Goal: Transaction & Acquisition: Purchase product/service

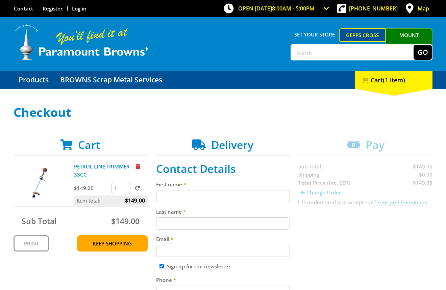
scroll to position [71, 0]
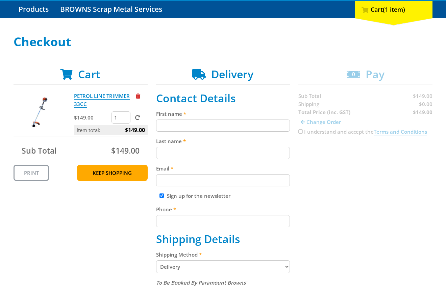
click at [186, 125] on input "First name" at bounding box center [223, 125] width 134 height 12
paste input "[PERSON_NAME]"
type input "[PERSON_NAME]"
drag, startPoint x: 175, startPoint y: 144, endPoint x: 176, endPoint y: 148, distance: 3.8
click at [176, 145] on div "Last name" at bounding box center [223, 148] width 134 height 22
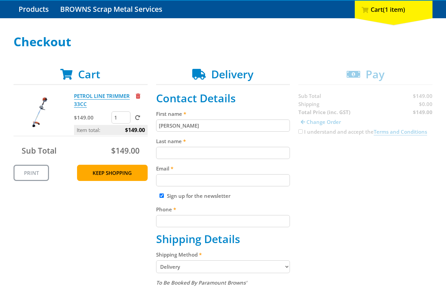
click at [177, 149] on input "Last name" at bounding box center [223, 153] width 134 height 12
paste input "[PERSON_NAME]"
type input "[PERSON_NAME]"
click at [277, 179] on input "Email" at bounding box center [223, 180] width 134 height 12
paste input "[EMAIL_ADDRESS][DOMAIN_NAME]"
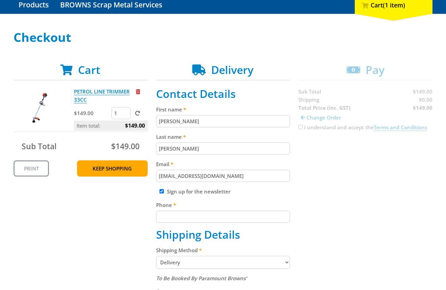
scroll to position [81, 0]
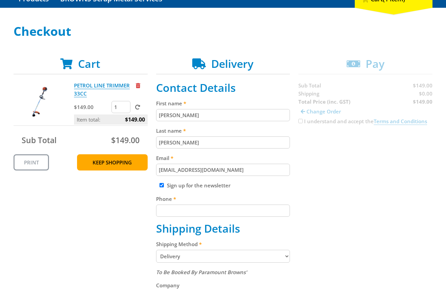
type input "[EMAIL_ADDRESS][DOMAIN_NAME]"
click at [197, 215] on input "Phone" at bounding box center [223, 211] width 134 height 12
paste input "[PHONE_NUMBER]"
click at [167, 213] on input "[PHONE_NUMBER]" at bounding box center [223, 211] width 134 height 12
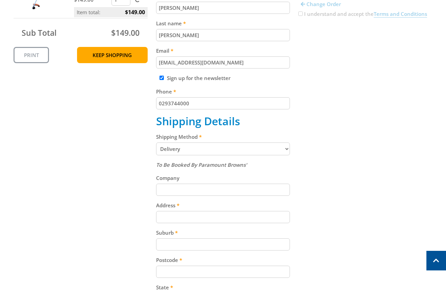
type input "0293744000"
click at [348, 177] on div "Cart PETROL LINE TRIMMER 33CC $149.00 1 Item total: $149.00 Sub Total $149.00 P…" at bounding box center [223, 166] width 419 height 432
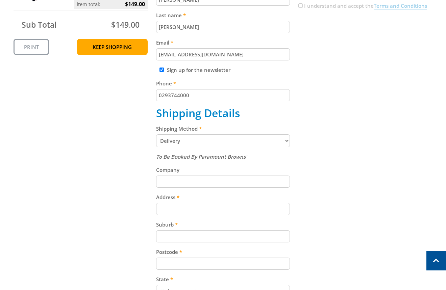
click at [193, 204] on input "Address" at bounding box center [223, 209] width 134 height 12
paste input "[STREET_ADDRESS][PERSON_NAME]"
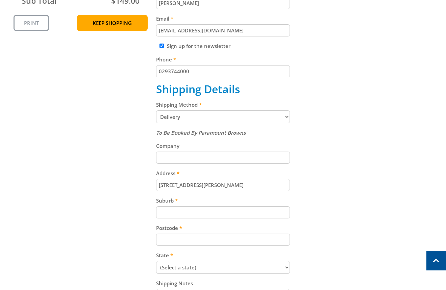
scroll to position [223, 0]
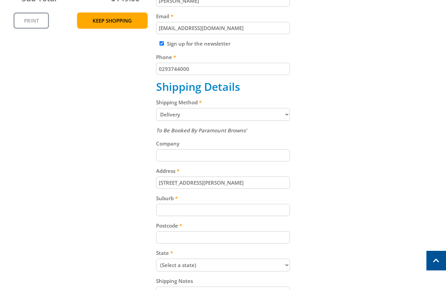
type input "[STREET_ADDRESS][PERSON_NAME]"
click at [168, 208] on input "Suburb" at bounding box center [223, 210] width 134 height 12
paste input "[GEOGRAPHIC_DATA]"
type input "[GEOGRAPHIC_DATA]"
click at [184, 240] on input "Postcode" at bounding box center [223, 237] width 134 height 12
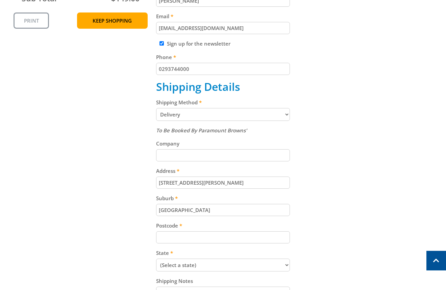
paste input "5250"
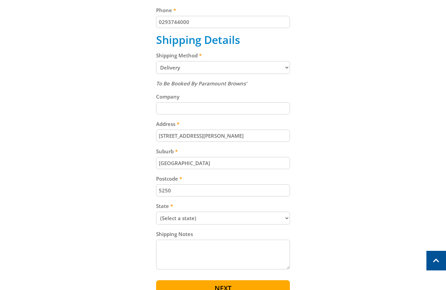
scroll to position [271, 0]
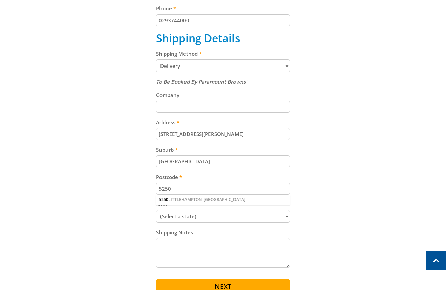
type input "5250"
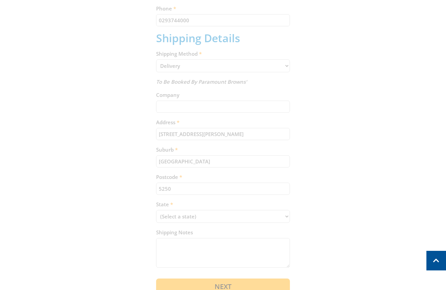
click at [260, 158] on div "Cart PETROL LINE TRIMMER 33CC $149.00 1 Item total: $149.00 Sub Total $149.00 P…" at bounding box center [223, 83] width 419 height 432
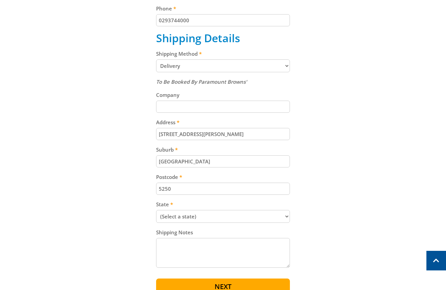
click at [219, 160] on input "[GEOGRAPHIC_DATA]" at bounding box center [223, 161] width 134 height 12
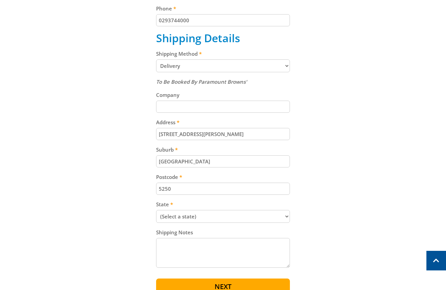
click at [219, 160] on input "[GEOGRAPHIC_DATA]" at bounding box center [223, 161] width 134 height 12
paste input "Totness"
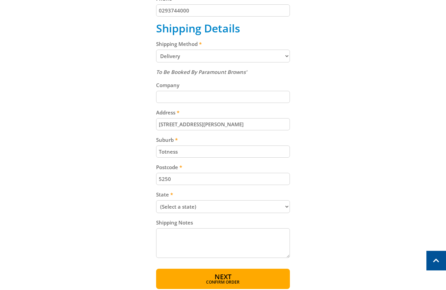
scroll to position [282, 0]
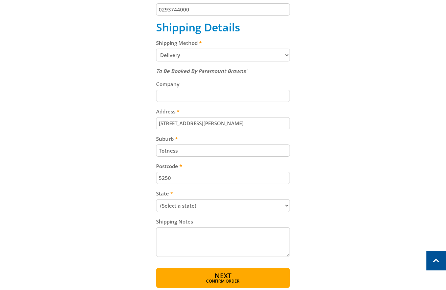
type input "Totness"
click at [194, 205] on select "(Select a state) [GEOGRAPHIC_DATA] [GEOGRAPHIC_DATA] [GEOGRAPHIC_DATA] [GEOGRAP…" at bounding box center [223, 205] width 134 height 13
select select "SA"
click at [195, 204] on select "(Select a state) [GEOGRAPHIC_DATA] [GEOGRAPHIC_DATA] [GEOGRAPHIC_DATA] [GEOGRAP…" at bounding box center [223, 205] width 134 height 13
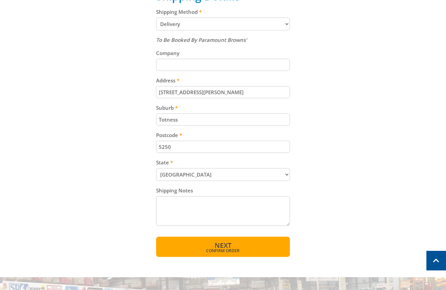
scroll to position [315, 0]
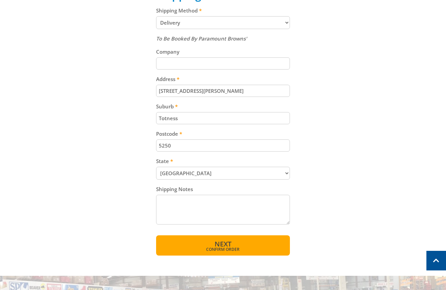
click at [237, 247] on span "Confirm order" at bounding box center [222, 249] width 105 height 4
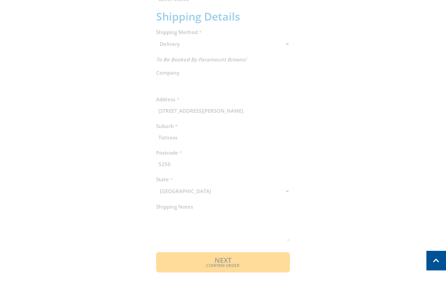
scroll to position [291, 0]
click at [216, 247] on div "Cart PETROL LINE TRIMMER 33CC $149.00 1 Item total: $149.00 Sub Total $149.00 P…" at bounding box center [223, 59] width 419 height 424
click at [224, 264] on div "Cart PETROL LINE TRIMMER 33CC $149.00 1 Item total: $149.00 Sub Total $149.00 P…" at bounding box center [223, 59] width 419 height 424
click at [223, 263] on div "Cart PETROL LINE TRIMMER 33CC $149.00 1 Item total: $149.00 Sub Total $149.00 P…" at bounding box center [223, 59] width 419 height 424
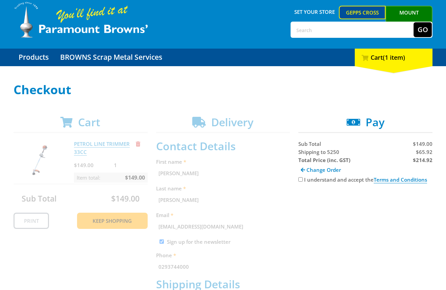
scroll to position [27, 0]
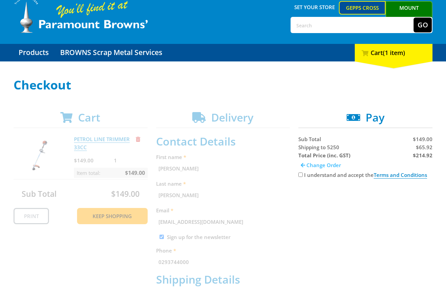
click at [323, 167] on span "Change Order" at bounding box center [323, 165] width 34 height 7
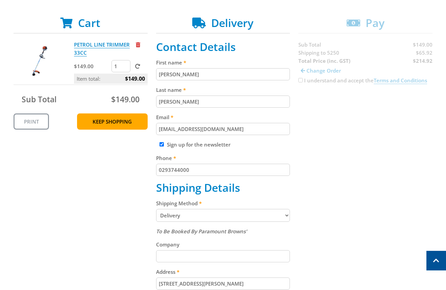
scroll to position [127, 0]
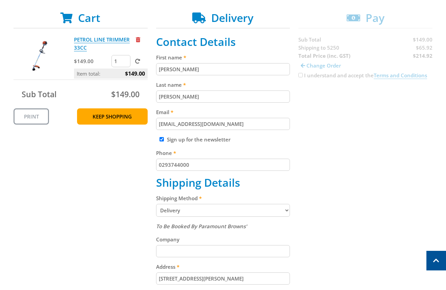
click at [254, 211] on select "Pickup from Gepps Cross Delivery" at bounding box center [223, 210] width 134 height 13
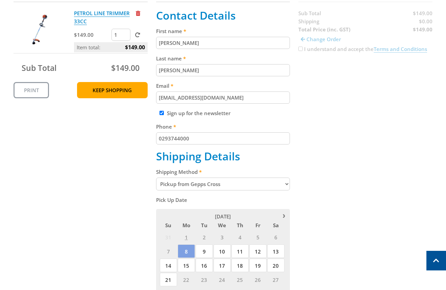
scroll to position [154, 0]
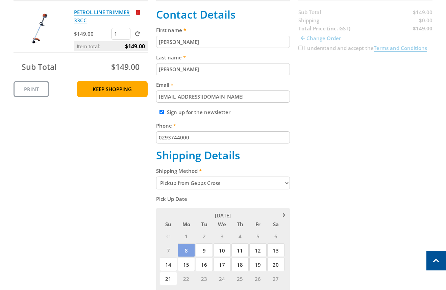
click at [217, 182] on select "Pickup from Gepps Cross Delivery" at bounding box center [223, 183] width 134 height 13
click at [156, 177] on select "Pickup from Gepps Cross Delivery" at bounding box center [223, 183] width 134 height 13
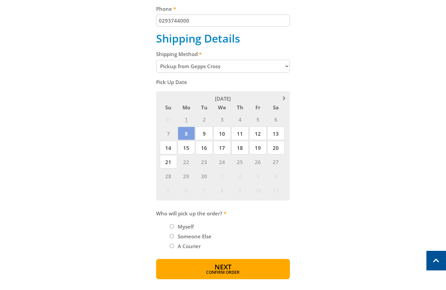
scroll to position [271, 0]
click at [242, 68] on select "Pickup from Gepps Cross Delivery" at bounding box center [223, 65] width 134 height 13
select select "Delivery"
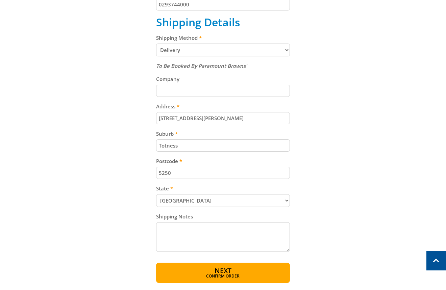
scroll to position [281, 0]
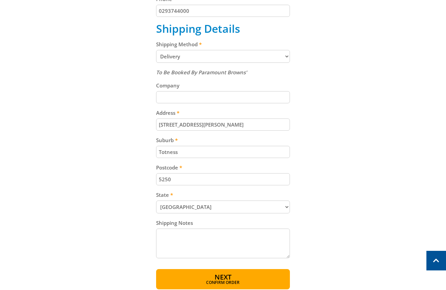
click at [241, 56] on select "Pickup from Gepps Cross Delivery" at bounding box center [223, 56] width 134 height 13
click at [156, 50] on select "Pickup from Gepps Cross Delivery" at bounding box center [223, 56] width 134 height 13
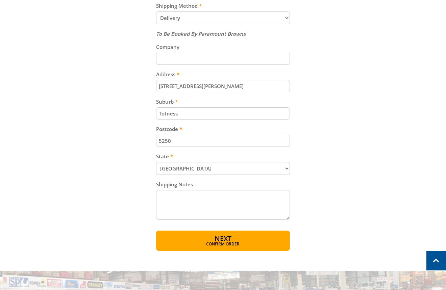
scroll to position [337, 0]
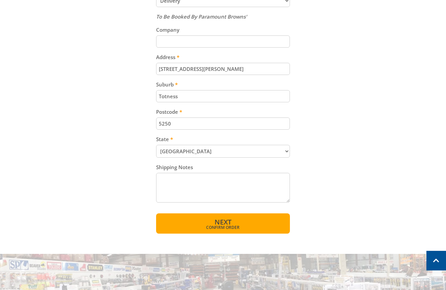
click at [231, 225] on span "Confirm order" at bounding box center [222, 227] width 105 height 4
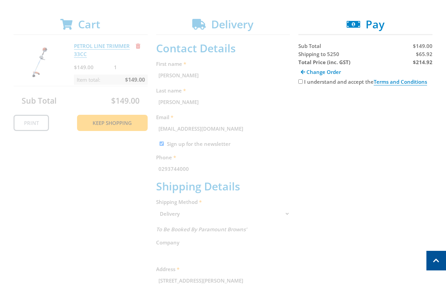
scroll to position [120, 0]
click at [424, 54] on span "$65.92" at bounding box center [424, 54] width 17 height 7
copy span "65.92"
click at [424, 64] on strong "$214.92" at bounding box center [422, 62] width 20 height 7
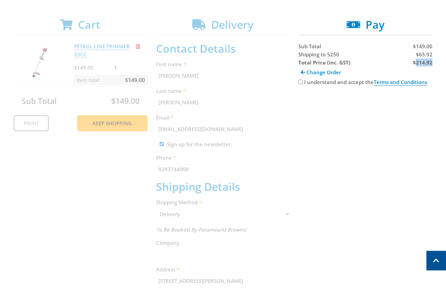
click at [424, 64] on strong "$214.92" at bounding box center [422, 62] width 20 height 7
copy strong "214.92"
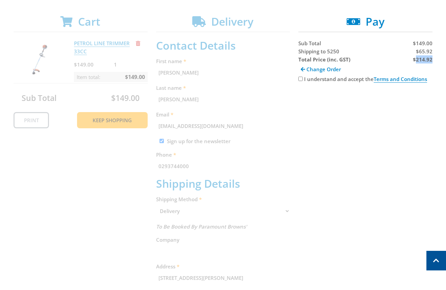
scroll to position [127, 0]
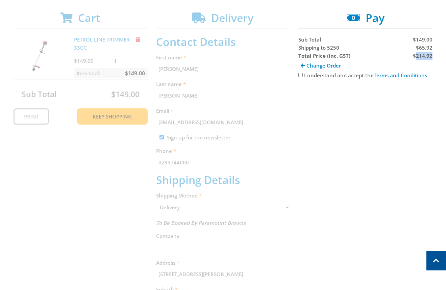
click at [398, 113] on div "Cart PETROL LINE TRIMMER 33CC $149.00 1 Item total: $149.00 Sub Total $149.00 P…" at bounding box center [223, 223] width 419 height 424
click at [407, 137] on div "Cart PETROL LINE TRIMMER 33CC $149.00 1 Item total: $149.00 Sub Total $149.00 P…" at bounding box center [223, 223] width 419 height 424
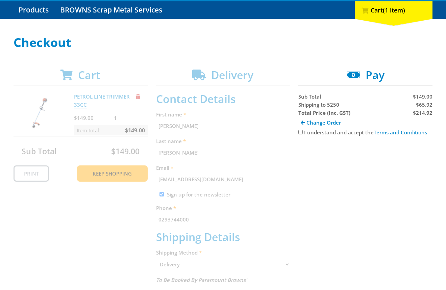
scroll to position [73, 0]
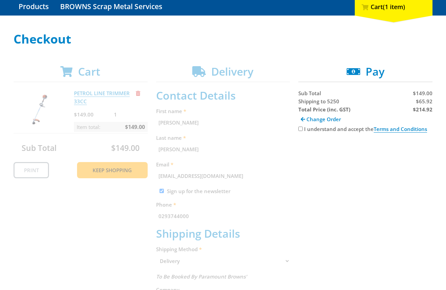
click at [384, 217] on div "Cart PETROL LINE TRIMMER 33CC $149.00 1 Item total: $149.00 Sub Total $149.00 P…" at bounding box center [223, 277] width 419 height 424
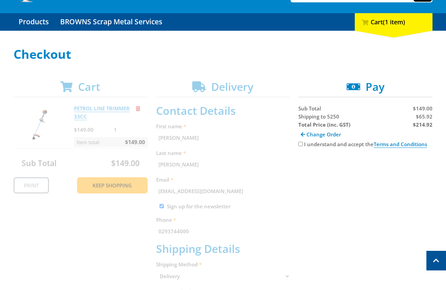
scroll to position [57, 0]
